Goal: Use online tool/utility: Utilize a website feature to perform a specific function

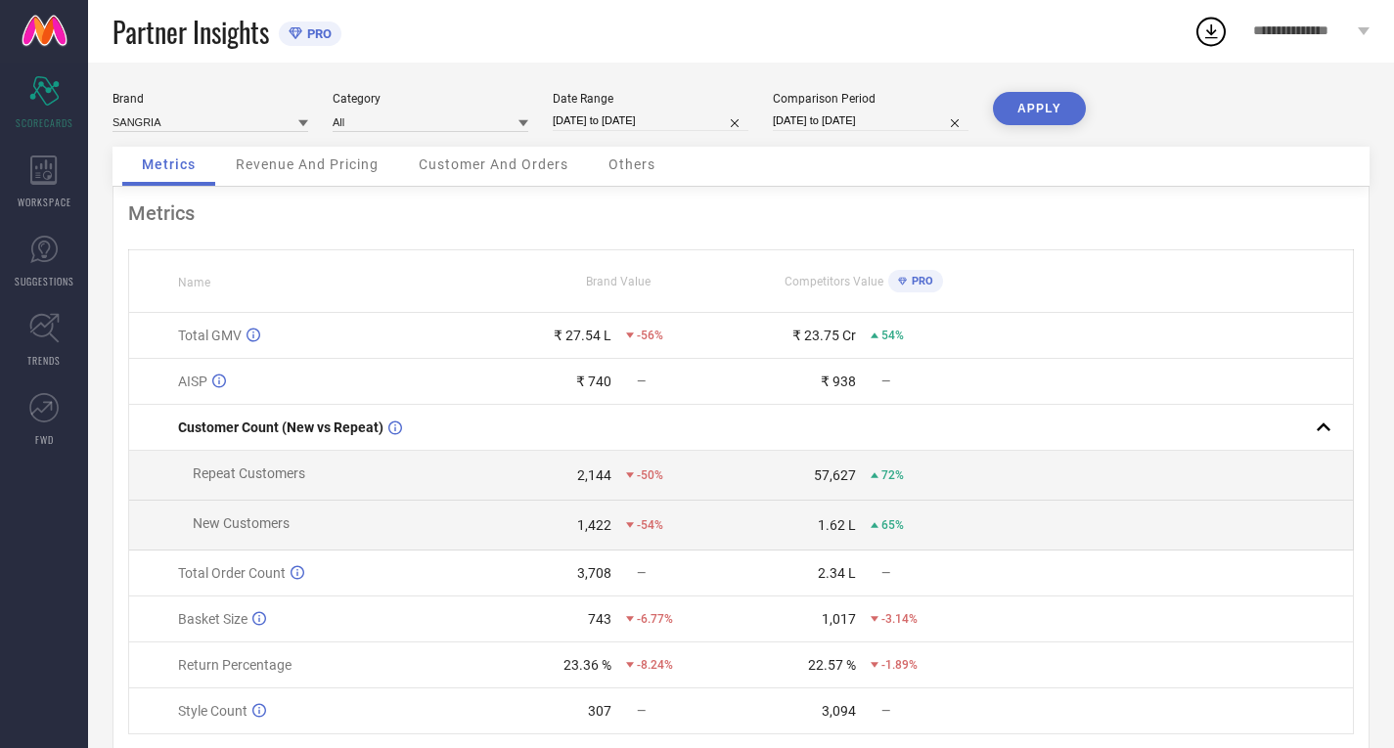
click at [646, 118] on input "[DATE] to [DATE]" at bounding box center [651, 121] width 196 height 21
select select "8"
select select "2025"
select select "9"
select select "2025"
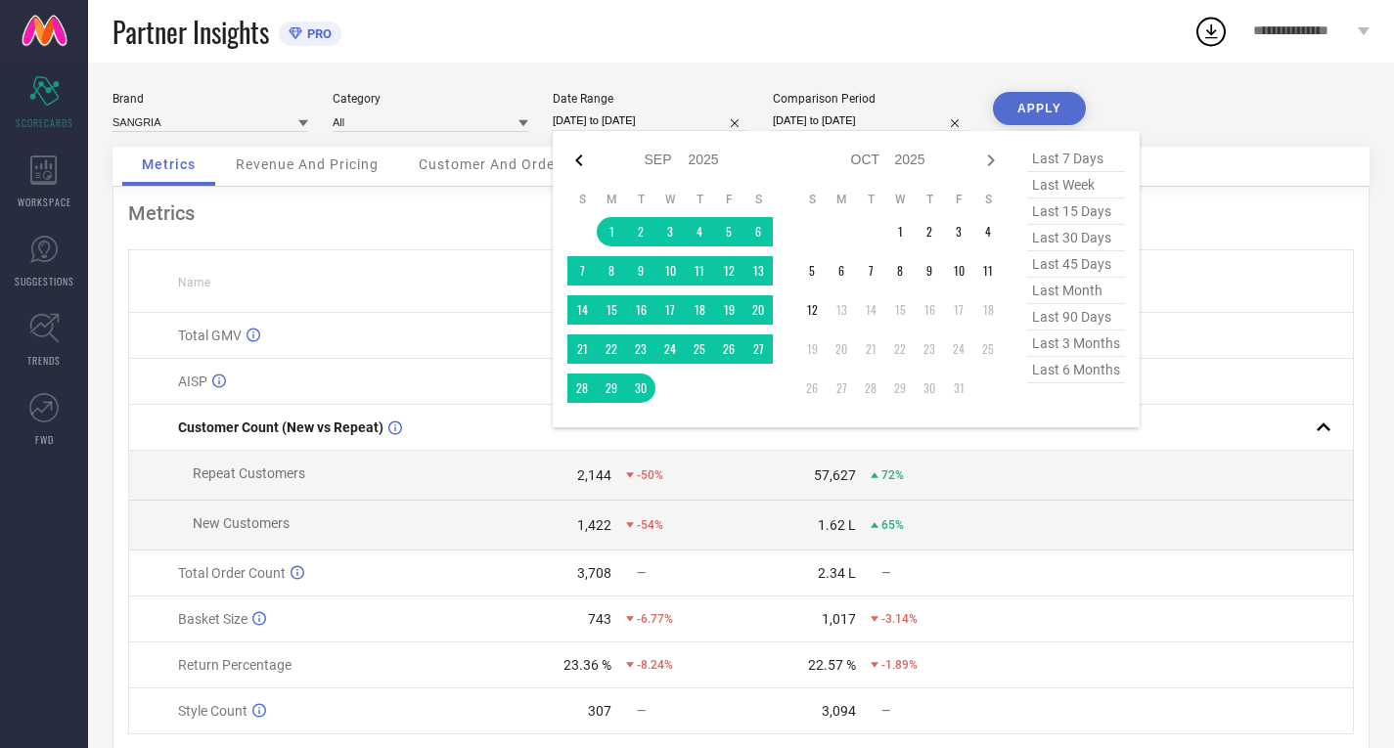
click at [581, 162] on icon at bounding box center [578, 160] width 23 height 23
select select "7"
select select "2025"
select select "8"
select select "2025"
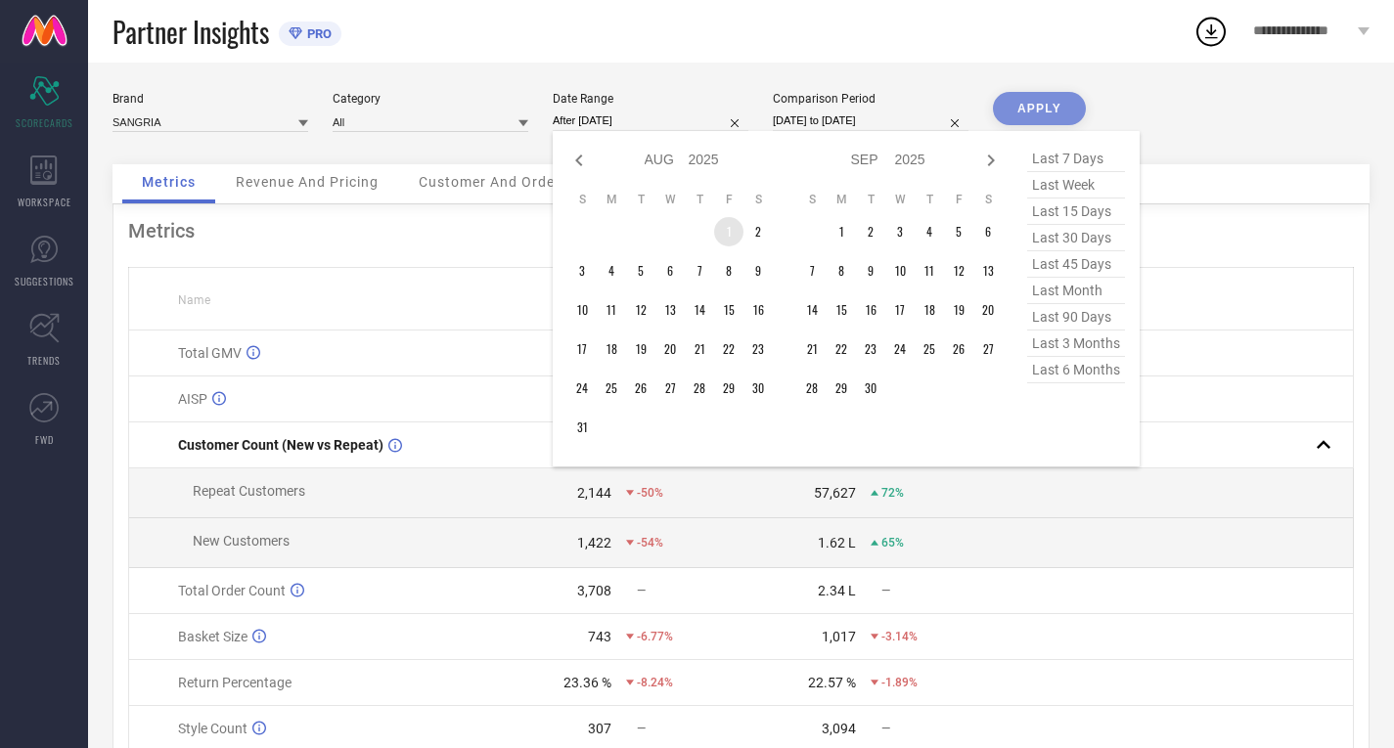
click at [728, 241] on td "1" at bounding box center [728, 231] width 29 height 29
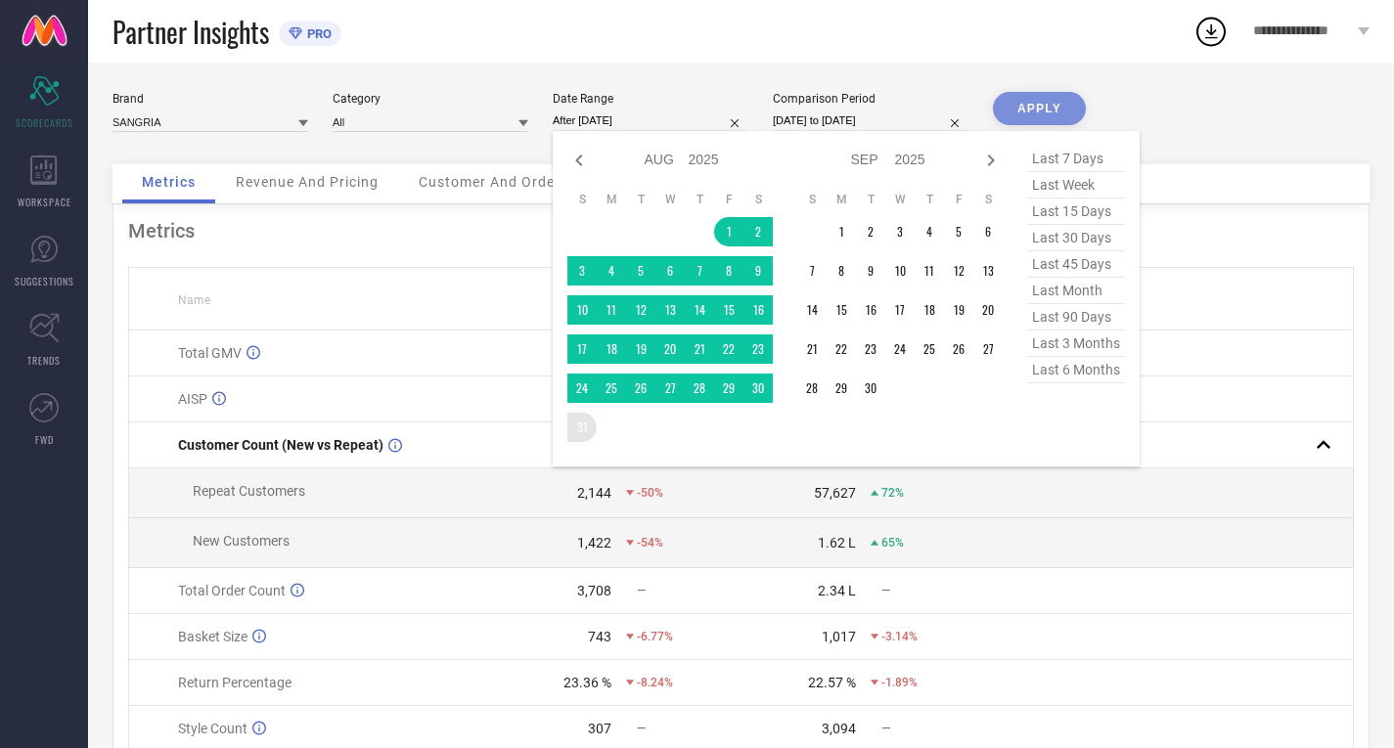
type input "[DATE] to [DATE]"
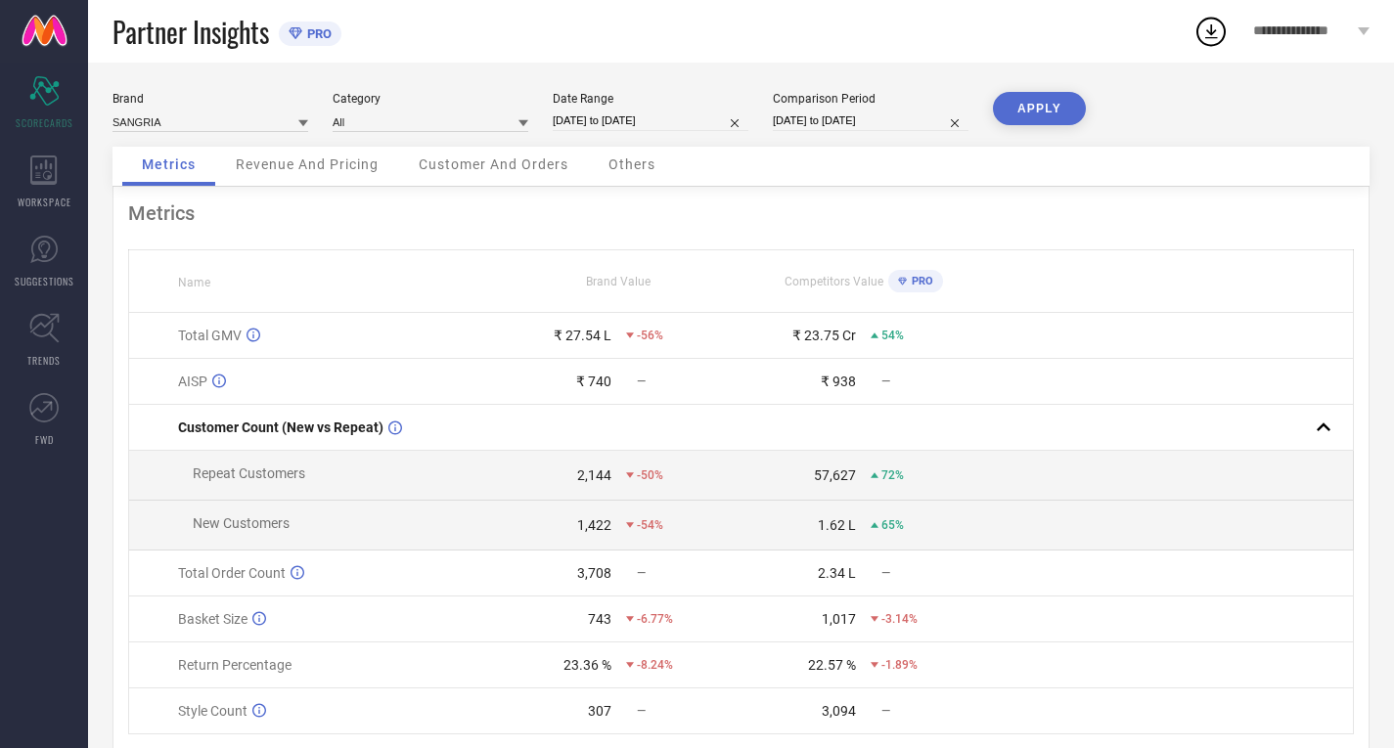
click at [1037, 112] on button "APPLY" at bounding box center [1039, 108] width 93 height 33
